Goal: Navigation & Orientation: Find specific page/section

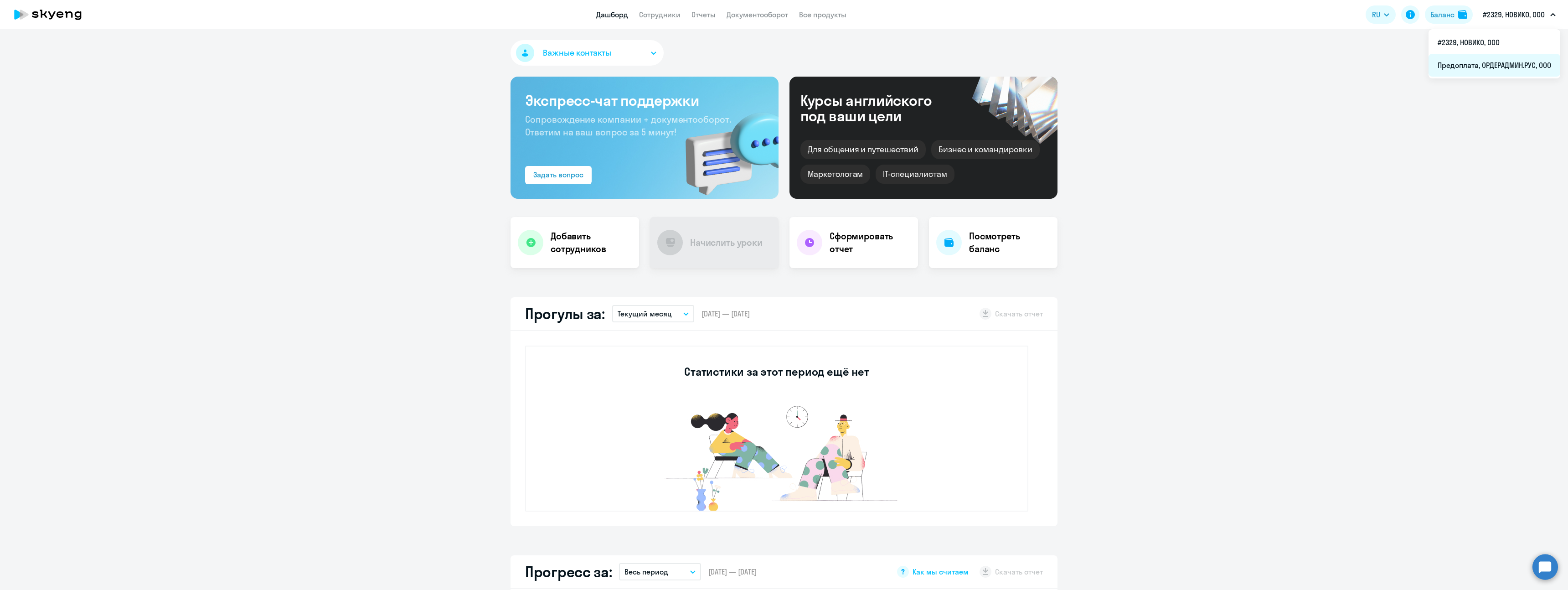
click at [1509, 60] on li "Предоплата, ОРДЕРАДМИН.РУС, ООО" at bounding box center [1495, 65] width 132 height 23
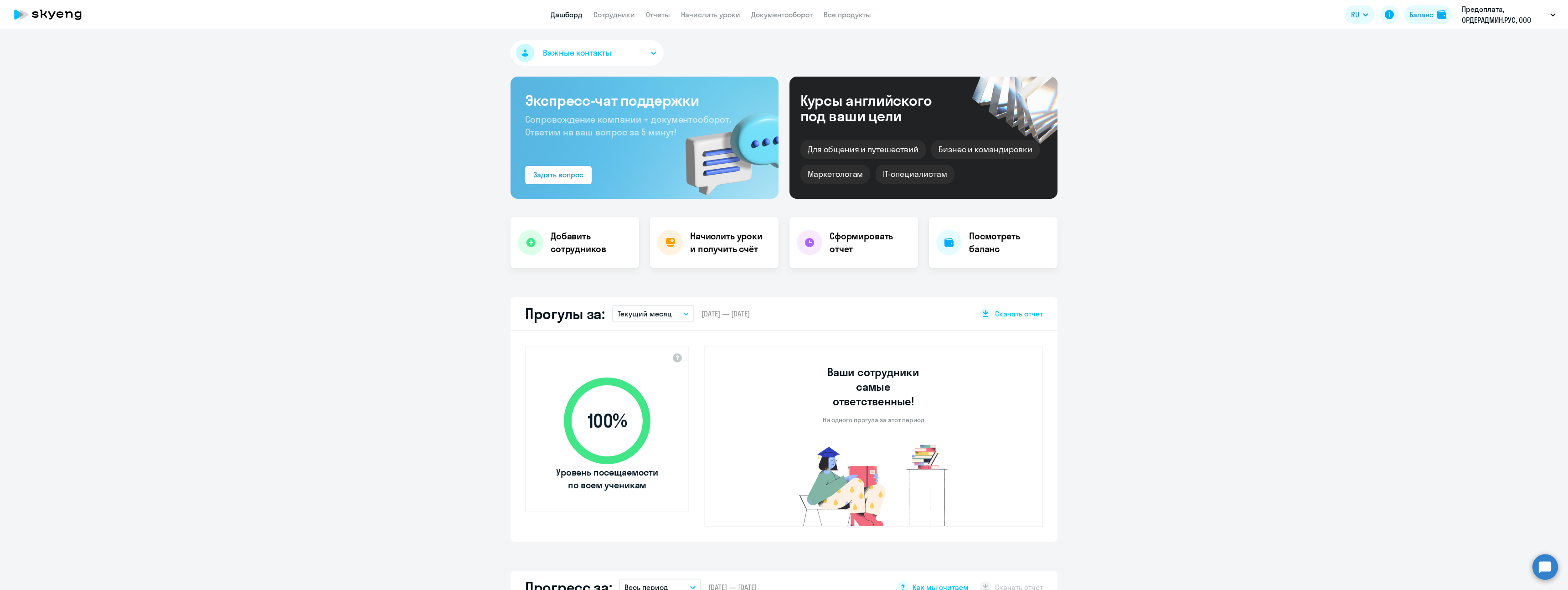
select select "30"
click at [1432, 14] on div "Баланс" at bounding box center [1422, 14] width 24 height 11
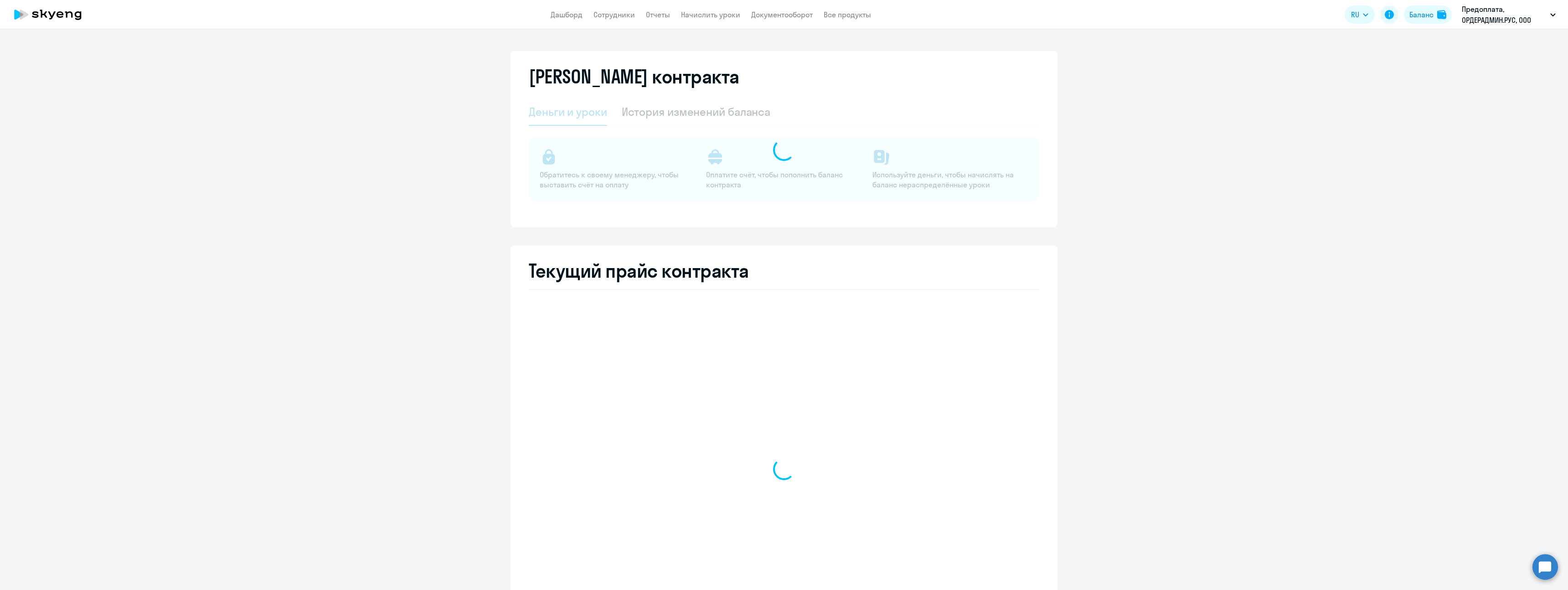
select select "english_adult_not_native_speaker"
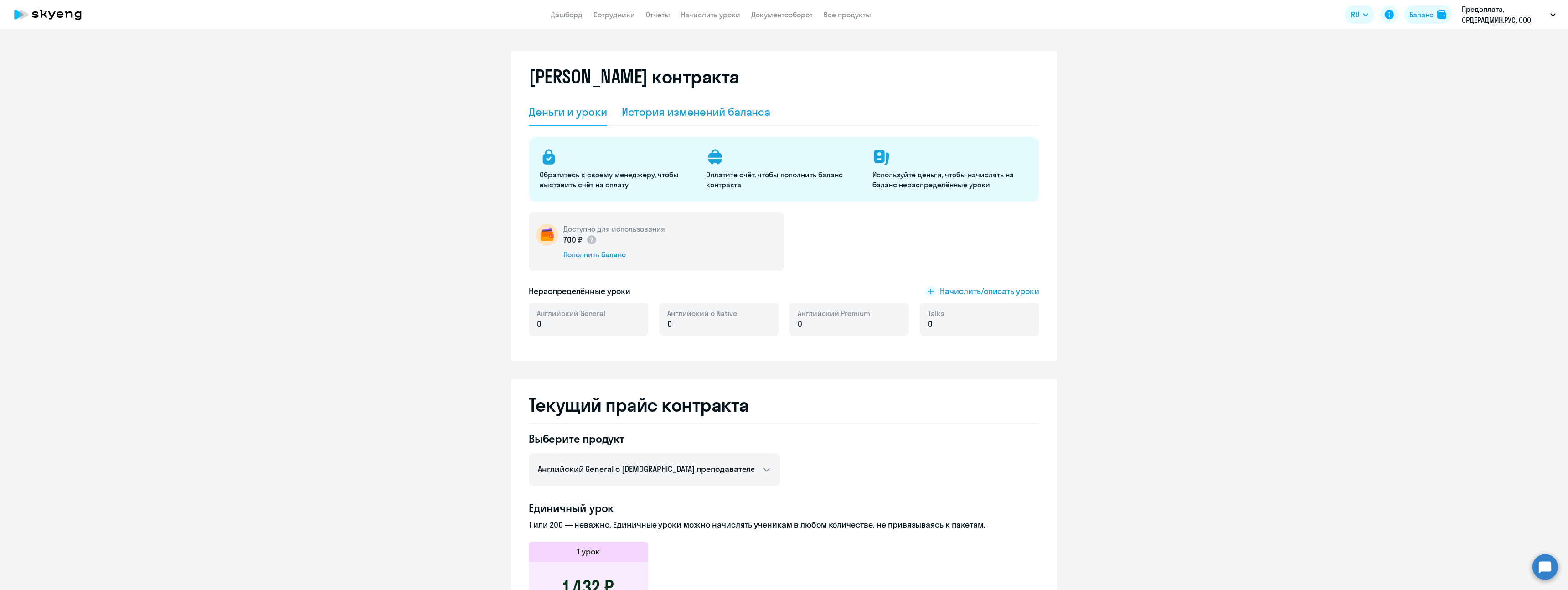
click at [647, 121] on div "История изменений баланса" at bounding box center [696, 112] width 149 height 27
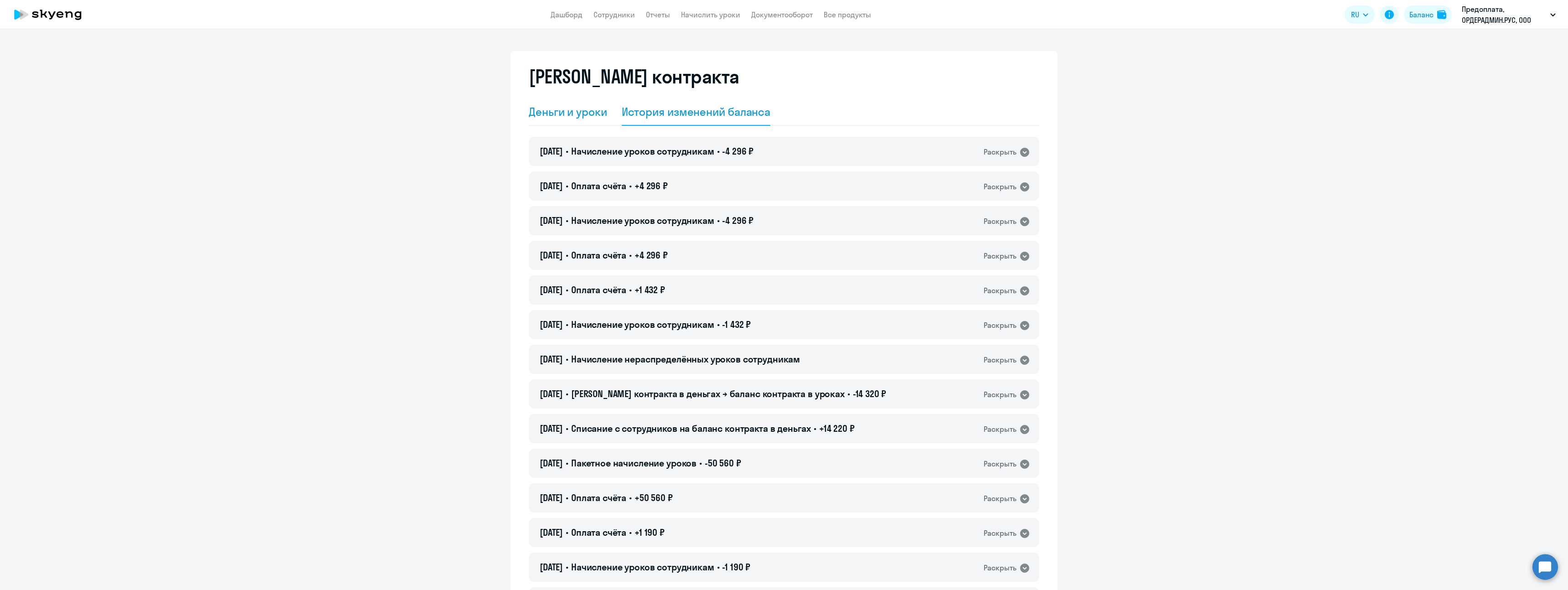
click at [565, 103] on div "Деньги и уроки" at bounding box center [568, 112] width 78 height 27
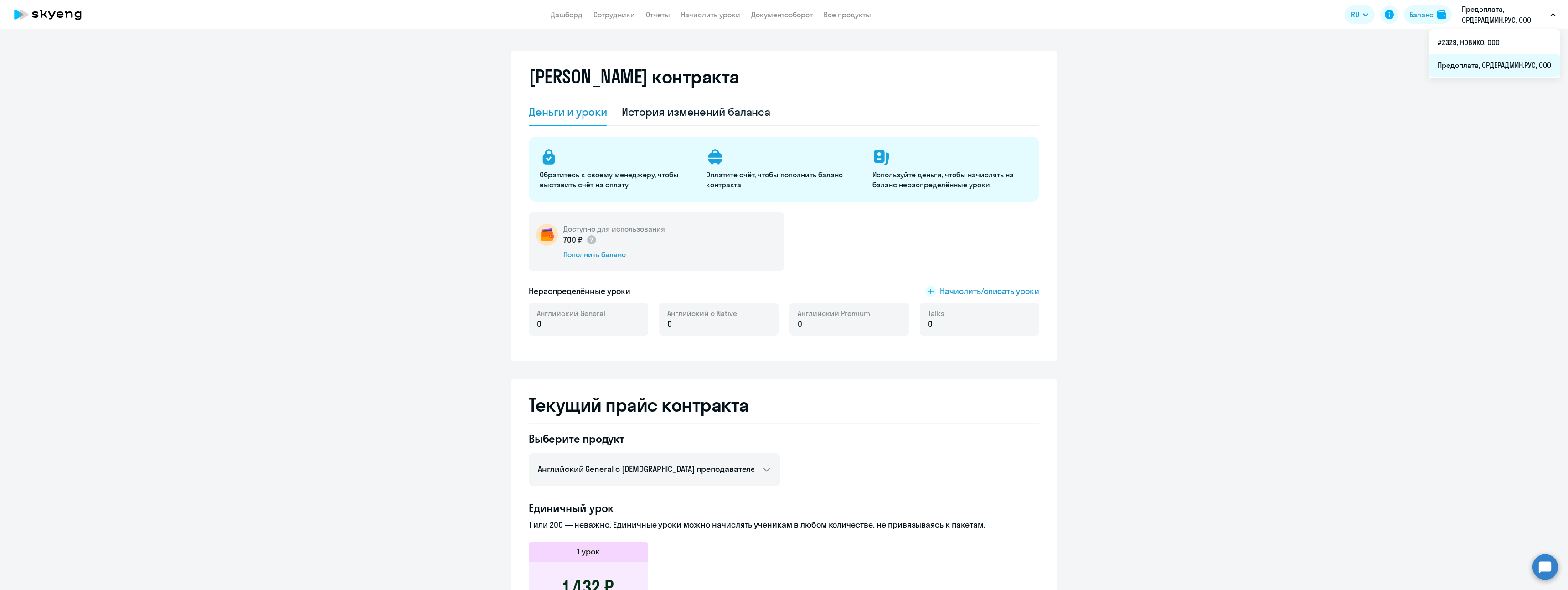
click at [1475, 60] on li "Предоплата, ОРДЕРАДМИН.РУС, ООО" at bounding box center [1495, 65] width 132 height 23
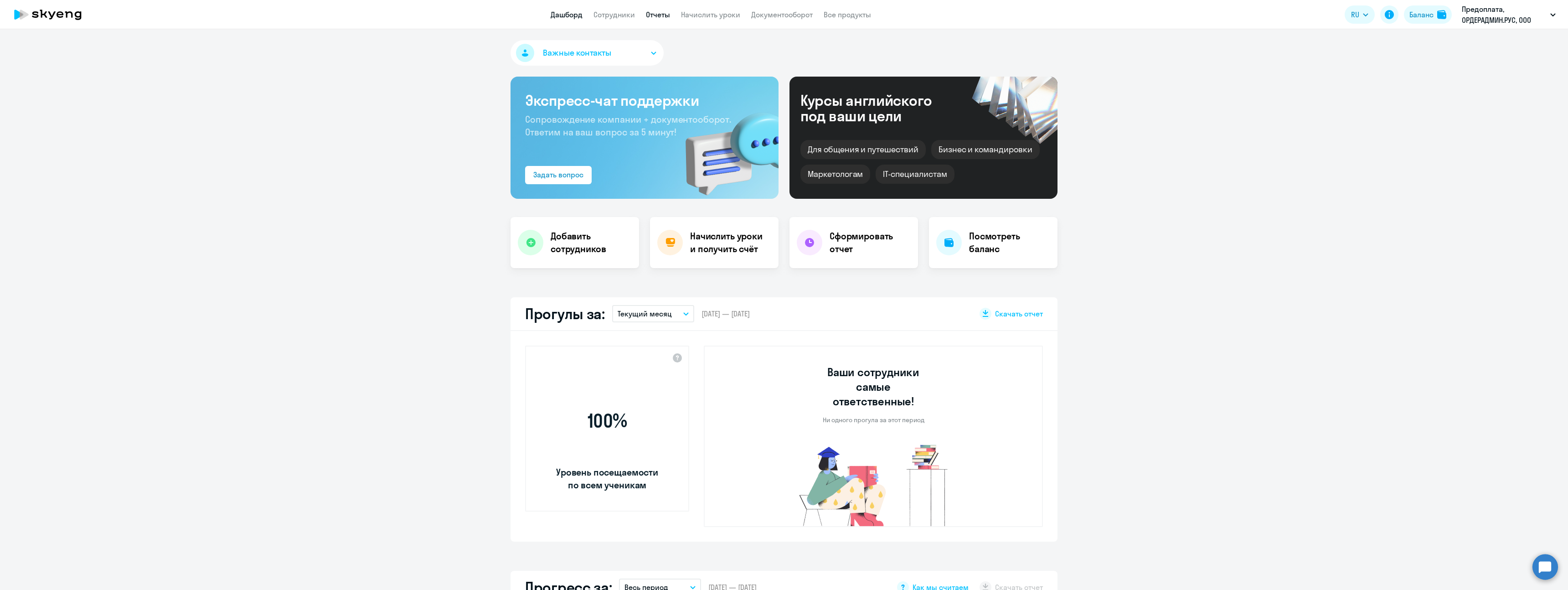
select select "30"
click at [618, 17] on link "Сотрудники" at bounding box center [614, 14] width 41 height 9
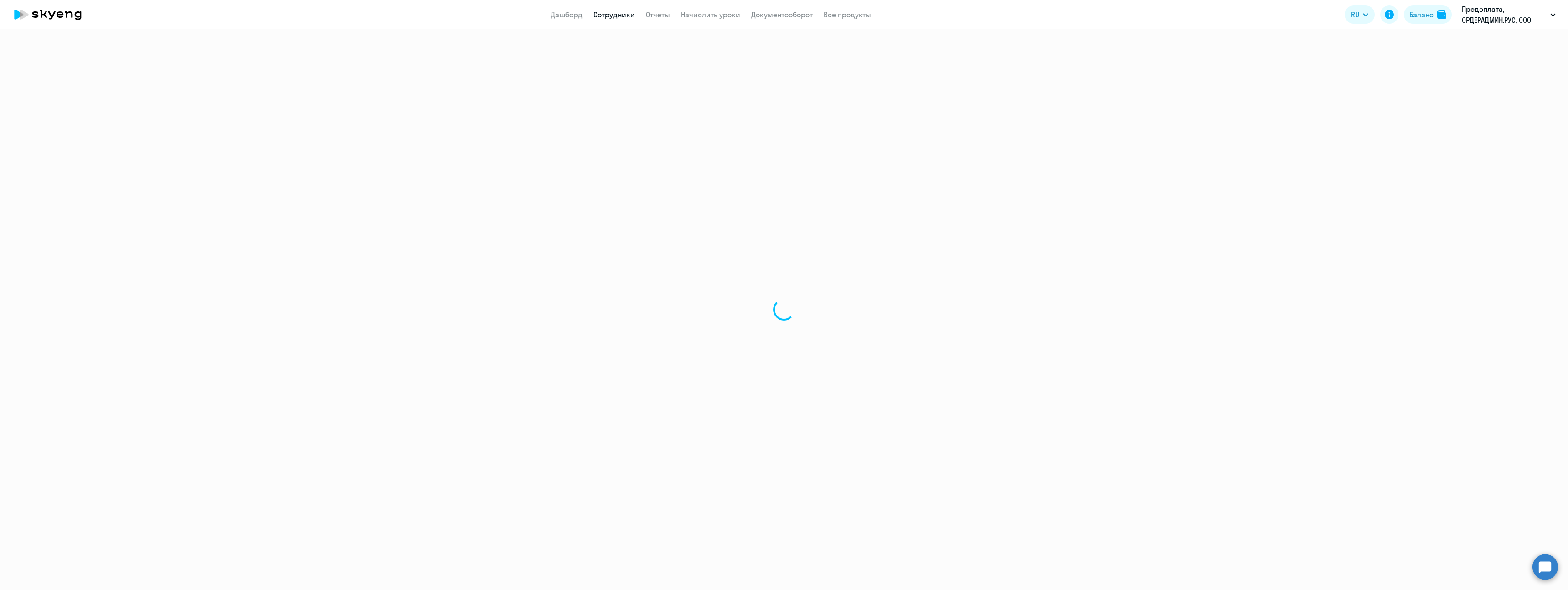
select select "30"
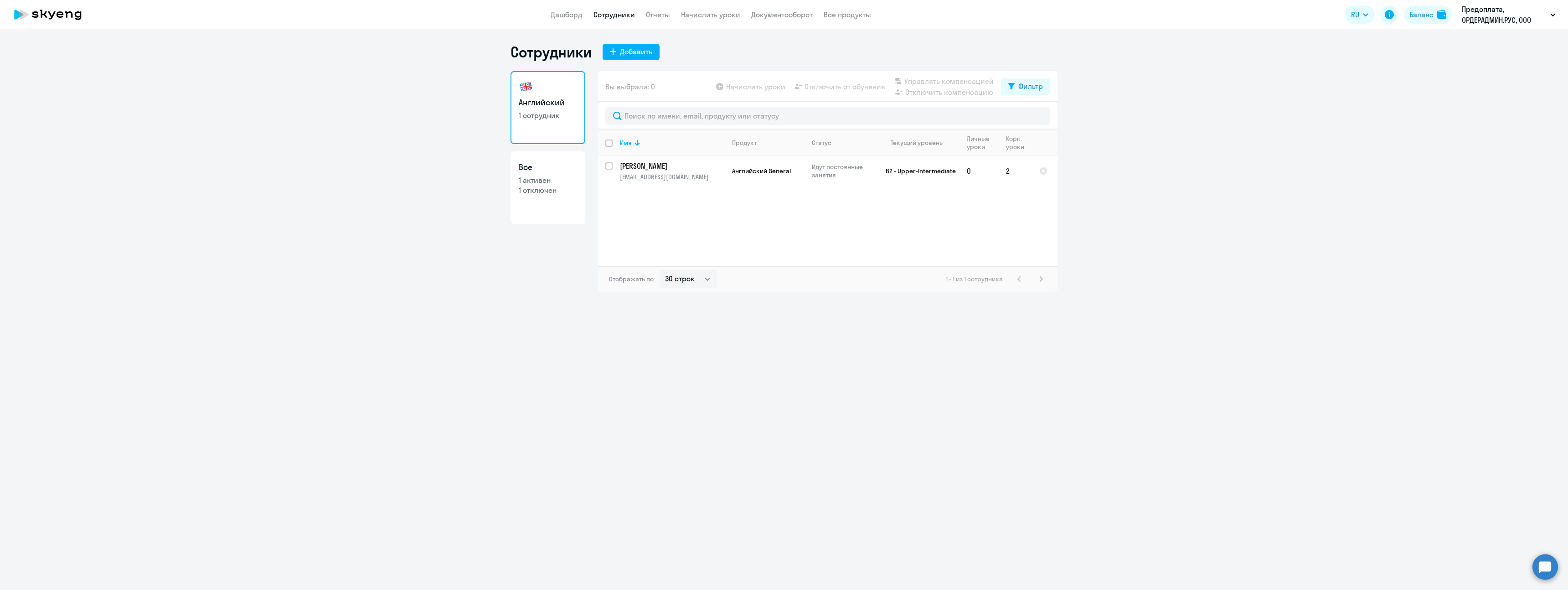
click at [528, 355] on div "Сотрудники Добавить Английский 1 сотрудник Все 1 активен 1 отключен Вы выбрали:…" at bounding box center [784, 310] width 1568 height 561
drag, startPoint x: 403, startPoint y: 342, endPoint x: 387, endPoint y: 332, distance: 18.9
click at [387, 332] on div "Сотрудники Добавить Английский 1 сотрудник Все 1 активен 1 отключен Вы выбрали:…" at bounding box center [784, 310] width 1568 height 561
